Goal: Transaction & Acquisition: Purchase product/service

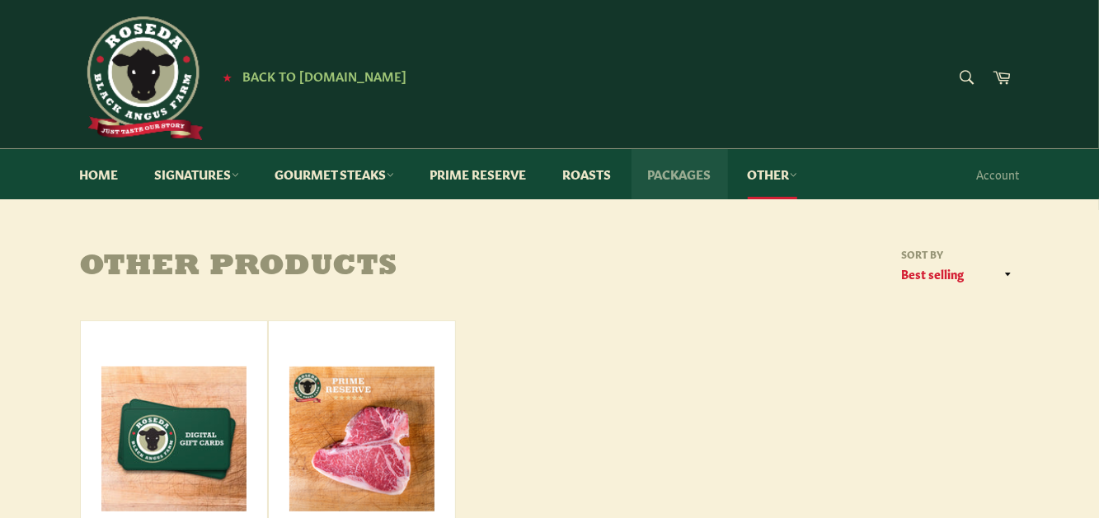
click at [677, 179] on link "Packages" at bounding box center [679, 174] width 96 height 50
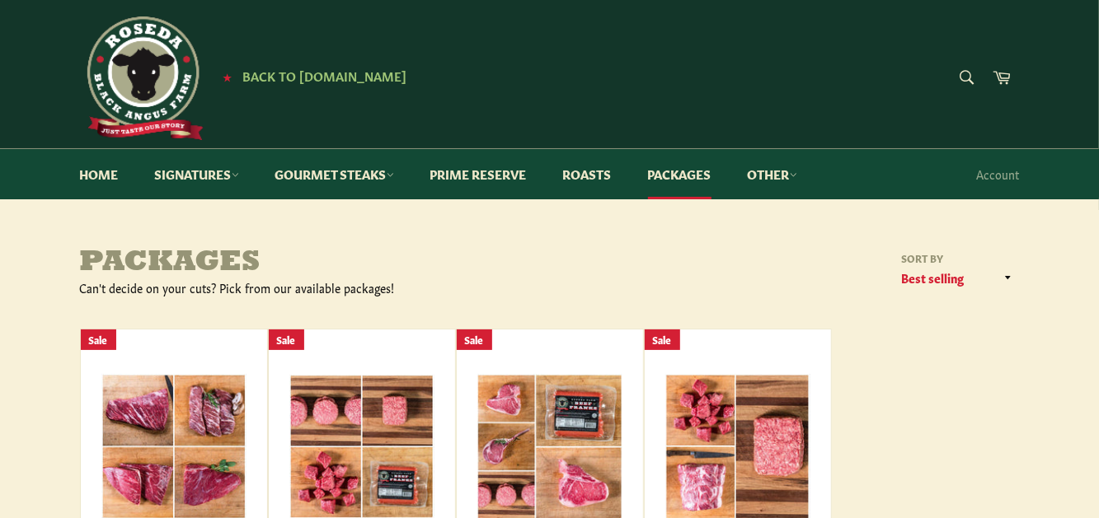
click at [964, 78] on form "Search Search" at bounding box center [965, 78] width 37 height 37
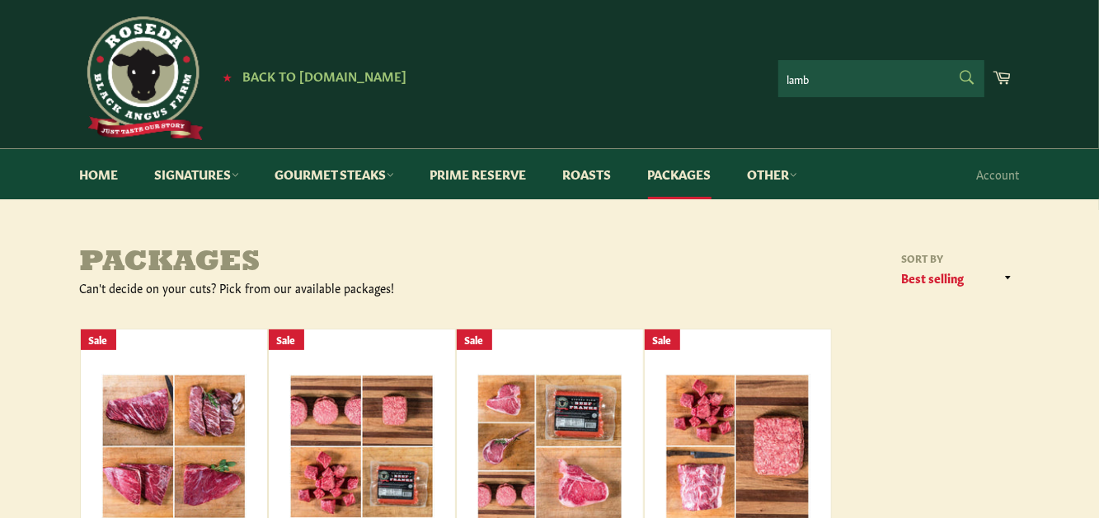
type input "lamb"
click at [947, 60] on button "Search" at bounding box center [965, 77] width 37 height 35
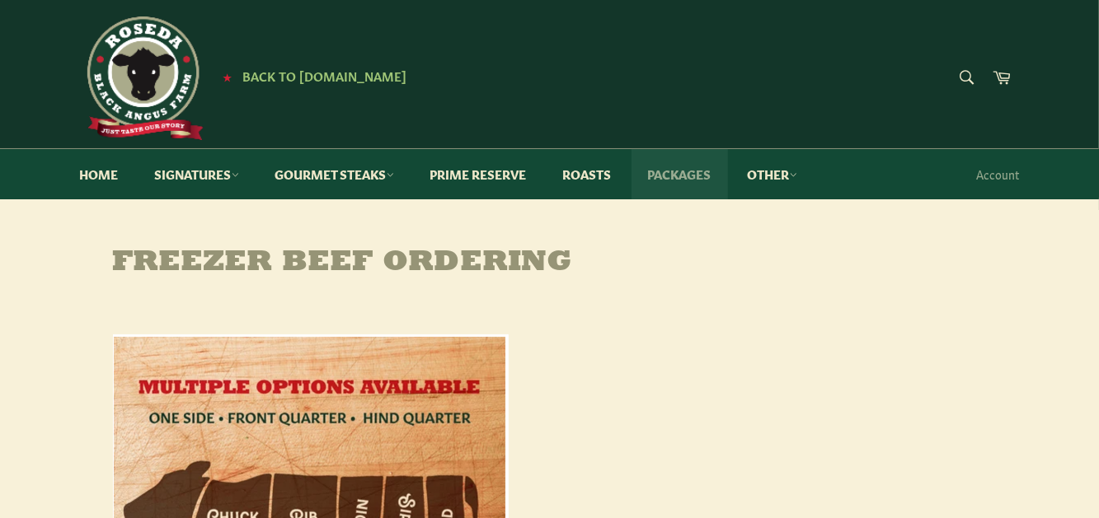
click at [673, 171] on link "Packages" at bounding box center [679, 174] width 96 height 50
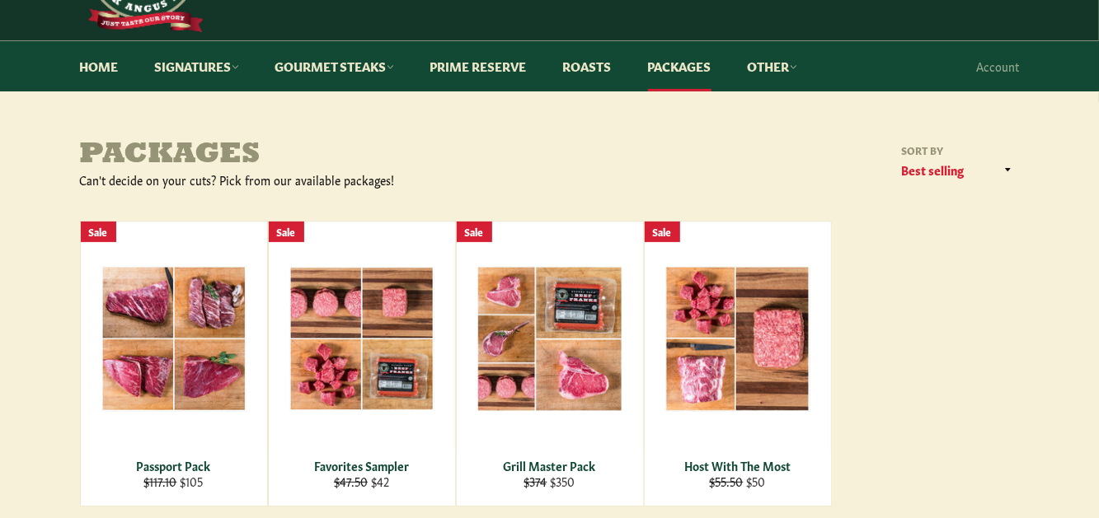
scroll to position [165, 0]
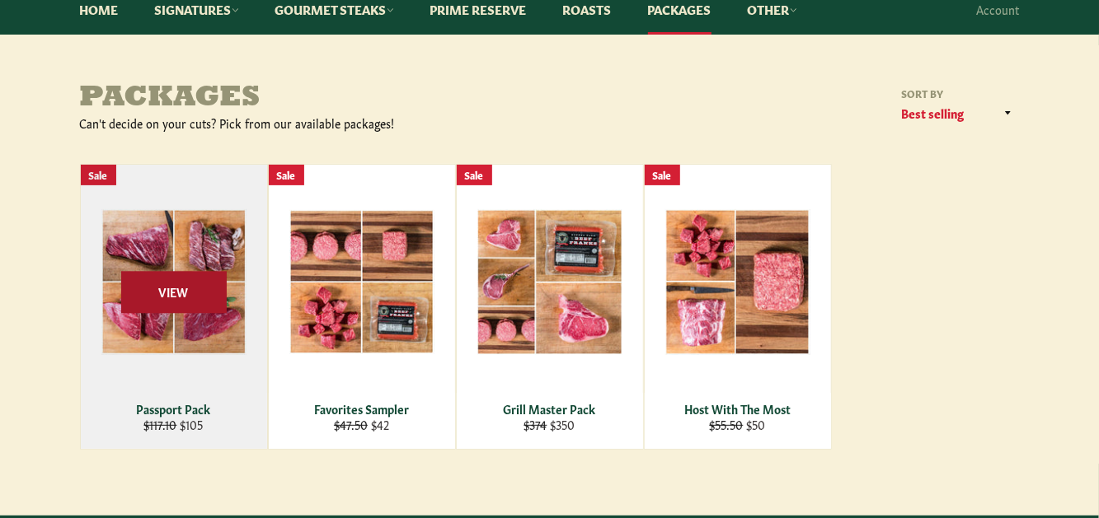
click at [187, 284] on span "View" at bounding box center [174, 292] width 106 height 42
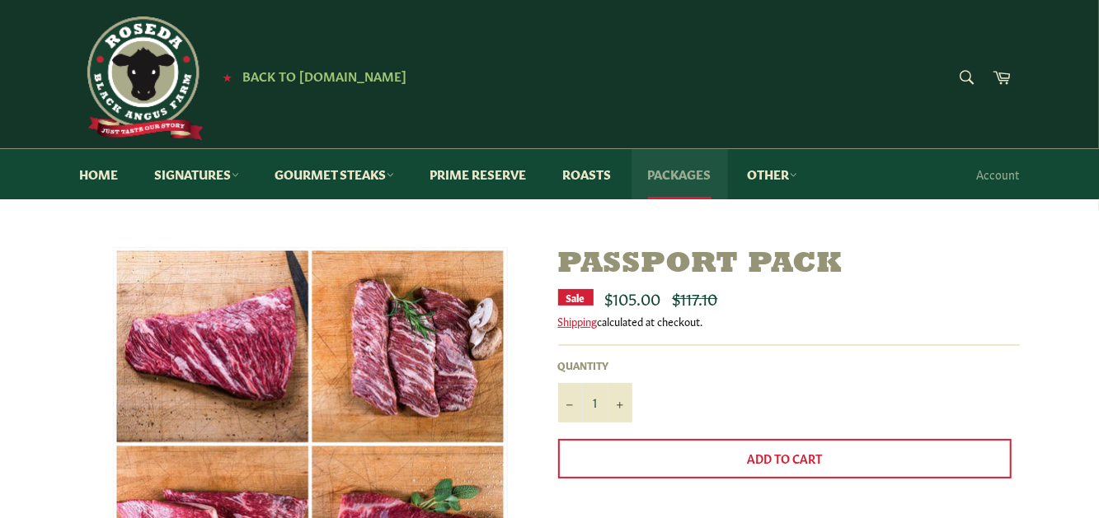
click at [672, 180] on link "Packages" at bounding box center [679, 174] width 96 height 50
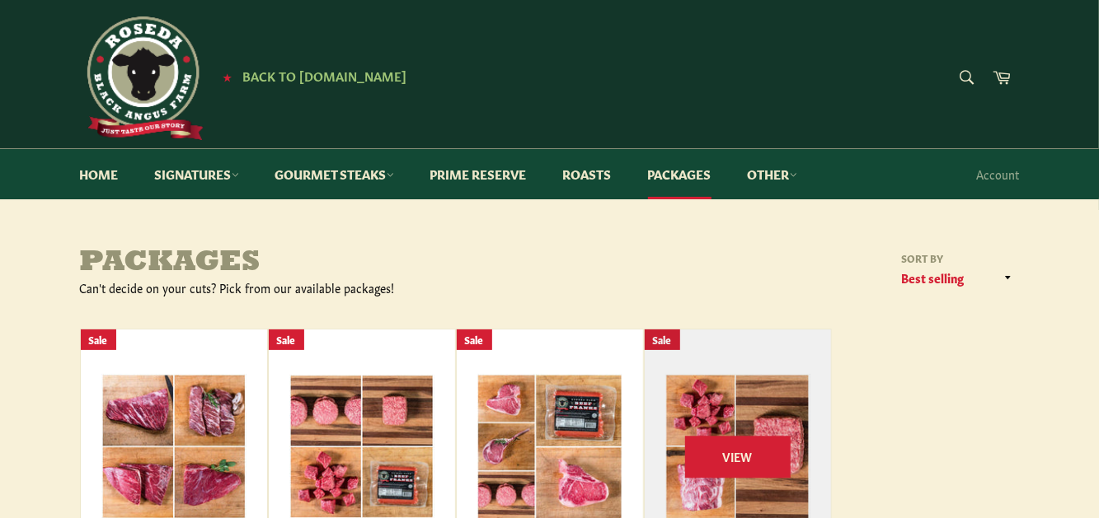
click at [748, 420] on div "View" at bounding box center [738, 472] width 186 height 284
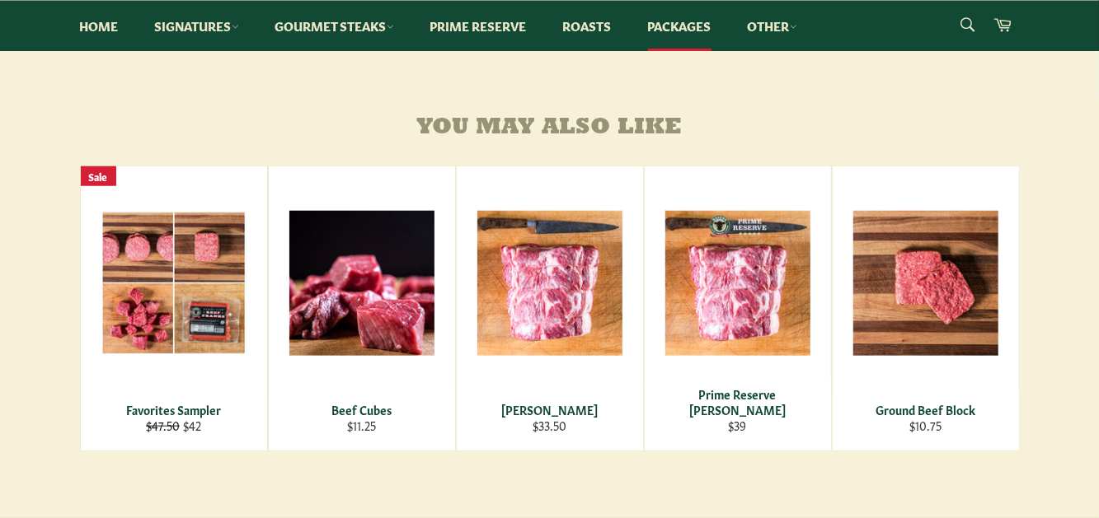
scroll to position [742, 0]
